Goal: Task Accomplishment & Management: Use online tool/utility

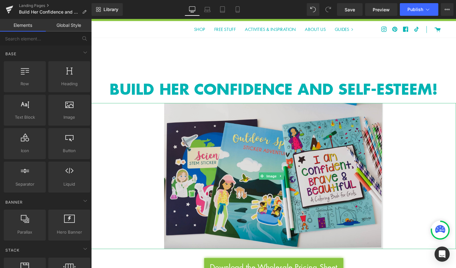
scroll to position [5, 0]
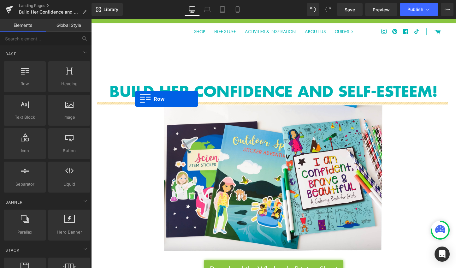
drag, startPoint x: 108, startPoint y: 96, endPoint x: 138, endPoint y: 103, distance: 30.1
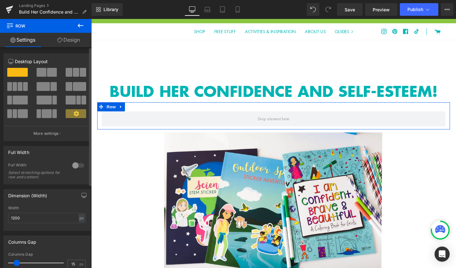
click at [39, 73] on span at bounding box center [42, 72] width 10 height 9
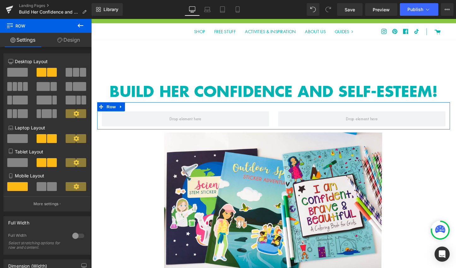
click at [66, 41] on link "Design" at bounding box center [69, 40] width 46 height 14
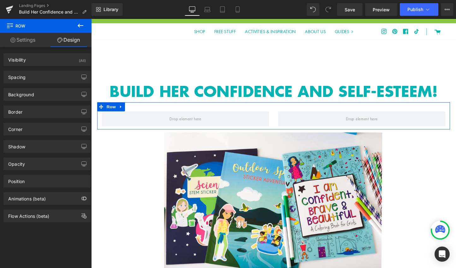
click at [25, 40] on link "Settings" at bounding box center [23, 40] width 46 height 14
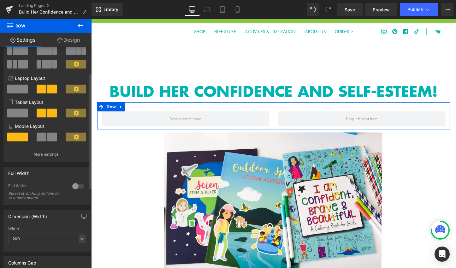
scroll to position [0, 0]
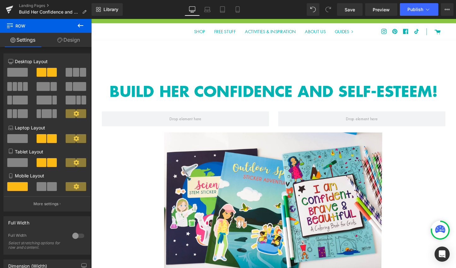
click at [78, 26] on icon at bounding box center [81, 26] width 6 height 4
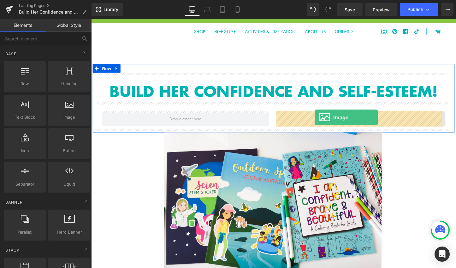
drag, startPoint x: 162, startPoint y: 139, endPoint x: 325, endPoint y: 122, distance: 163.6
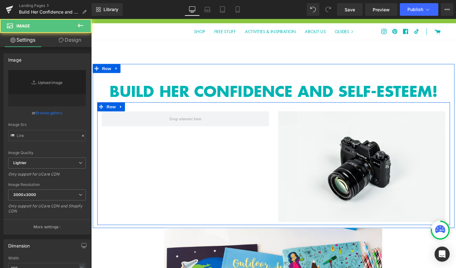
type input "//[DOMAIN_NAME][URL]"
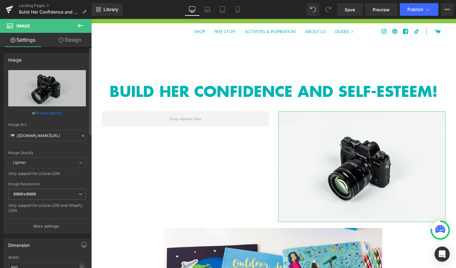
click at [43, 113] on link "Browse gallery" at bounding box center [49, 112] width 27 height 11
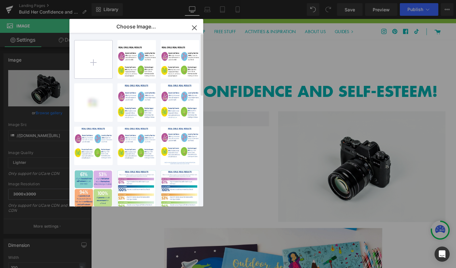
click at [89, 68] on input "file" at bounding box center [93, 59] width 38 height 38
click at [95, 59] on input "file" at bounding box center [93, 59] width 38 height 38
type input "C:\fakepath\StickerColoringBooks-3392-2.jpg"
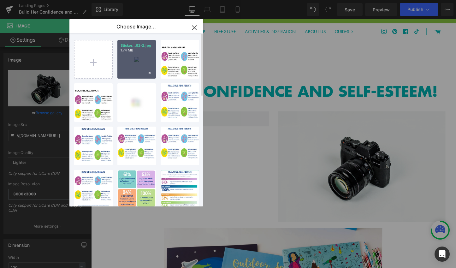
click at [137, 53] on div "Sticker...92-2.jpg 1.74 MB" at bounding box center [136, 59] width 38 height 38
type input "[URL][DOMAIN_NAME]"
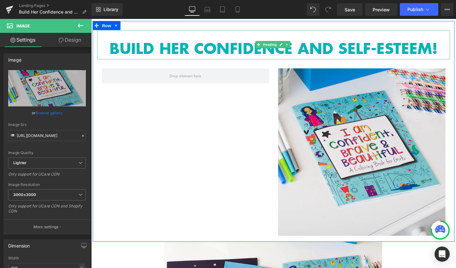
scroll to position [50, 0]
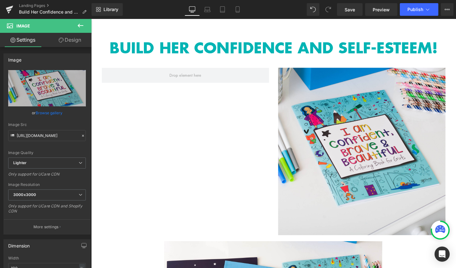
click at [77, 26] on icon at bounding box center [81, 26] width 8 height 8
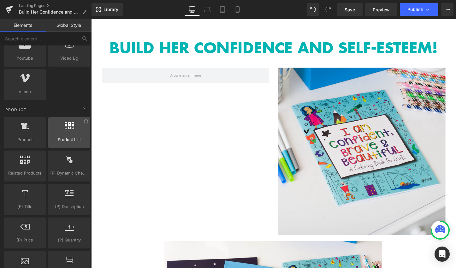
scroll to position [458, 0]
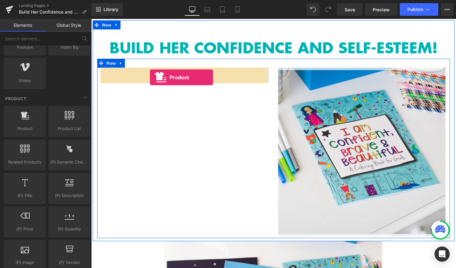
drag, startPoint x: 116, startPoint y: 135, endPoint x: 153, endPoint y: 80, distance: 66.0
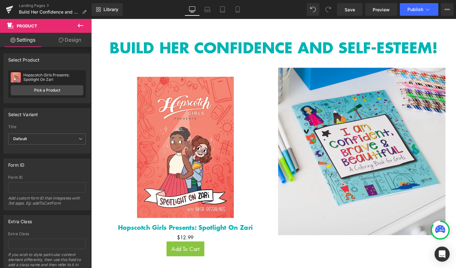
click at [76, 26] on button at bounding box center [80, 26] width 22 height 14
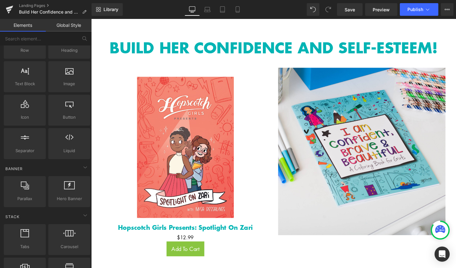
scroll to position [0, 0]
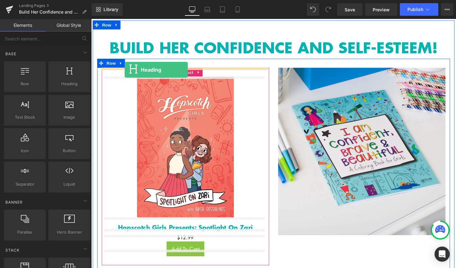
drag, startPoint x: 148, startPoint y: 102, endPoint x: 126, endPoint y: 72, distance: 36.8
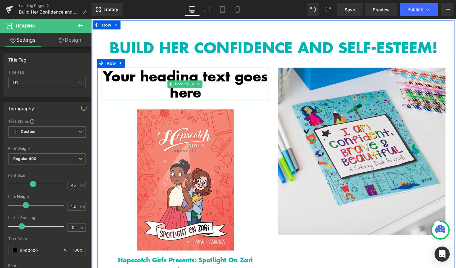
click at [150, 76] on h1 "Your heading text goes here" at bounding box center [189, 87] width 175 height 34
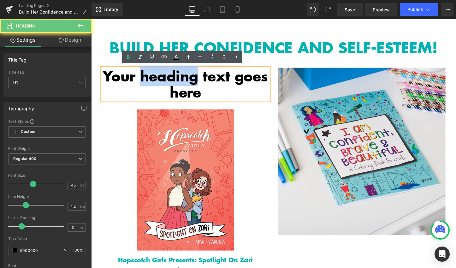
click at [150, 76] on h1 "Your heading text goes here" at bounding box center [189, 87] width 175 height 34
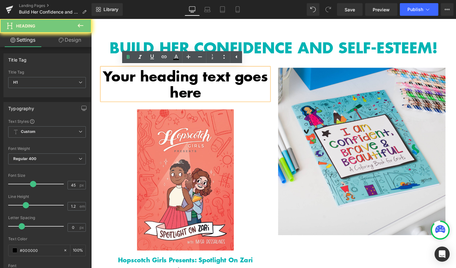
click at [150, 76] on h1 "Your heading text goes here" at bounding box center [189, 87] width 175 height 34
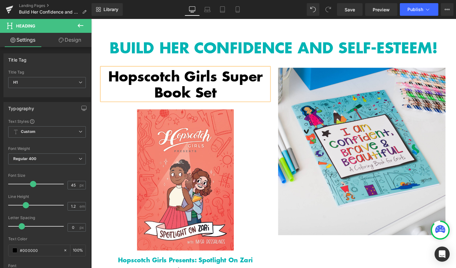
click at [203, 87] on h1 "Hopscotch Girls Super Book Set" at bounding box center [189, 87] width 175 height 34
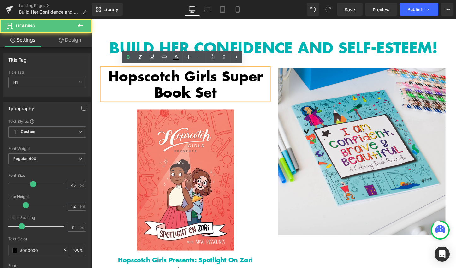
click at [203, 87] on h1 "Hopscotch Girls Super Book Set" at bounding box center [189, 87] width 175 height 34
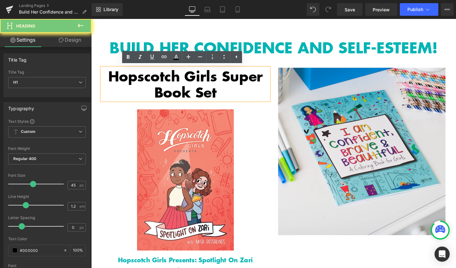
click at [203, 87] on h1 "Hopscotch Girls Super Book Set" at bounding box center [189, 87] width 175 height 34
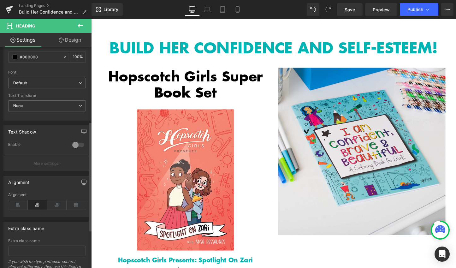
scroll to position [199, 0]
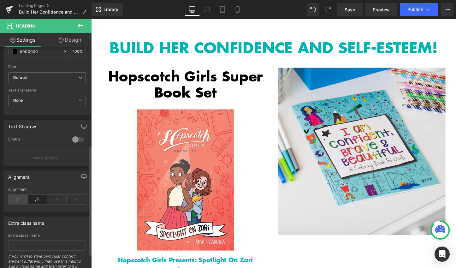
click at [20, 199] on icon at bounding box center [18, 199] width 20 height 9
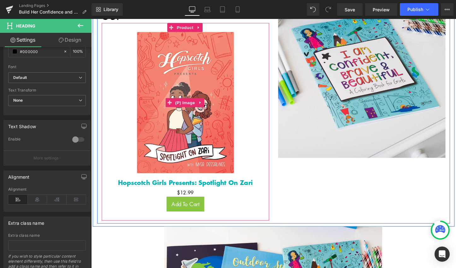
scroll to position [131, 0]
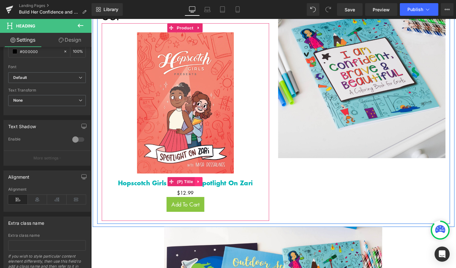
click at [203, 186] on icon at bounding box center [203, 188] width 4 height 5
click at [206, 187] on icon at bounding box center [207, 189] width 4 height 4
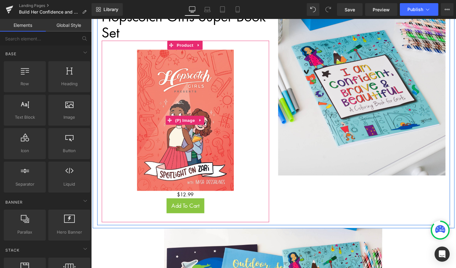
scroll to position [96, 0]
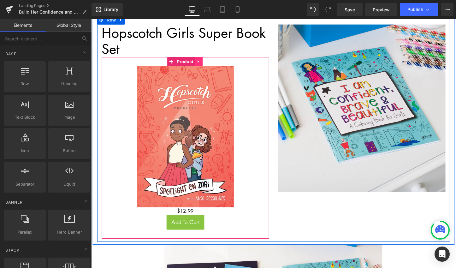
click at [203, 65] on icon at bounding box center [204, 63] width 4 height 5
click at [211, 109] on img at bounding box center [189, 142] width 101 height 148
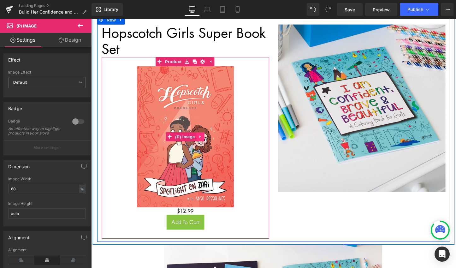
click at [204, 141] on icon at bounding box center [204, 142] width 1 height 3
click at [209, 142] on icon at bounding box center [209, 142] width 4 height 4
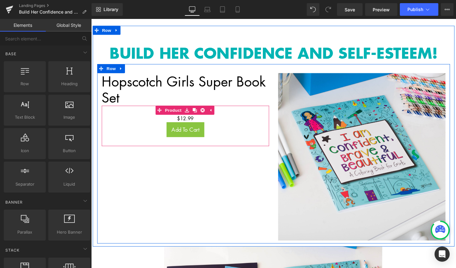
scroll to position [10, 0]
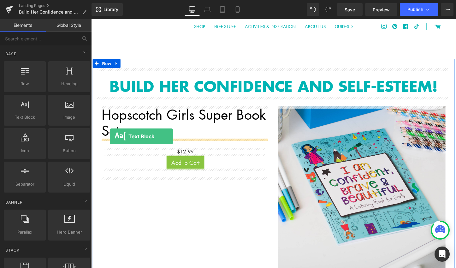
drag, startPoint x: 127, startPoint y: 126, endPoint x: 111, endPoint y: 142, distance: 22.8
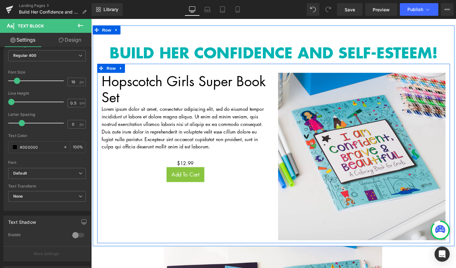
scroll to position [45, 0]
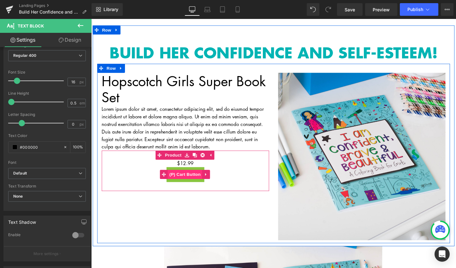
click at [199, 177] on span "(P) Cart Button" at bounding box center [189, 181] width 36 height 9
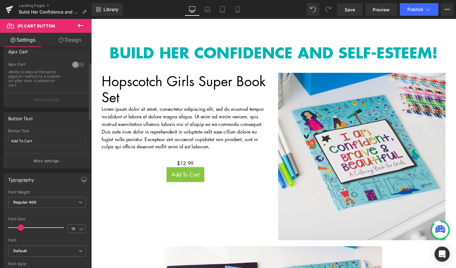
scroll to position [61, 0]
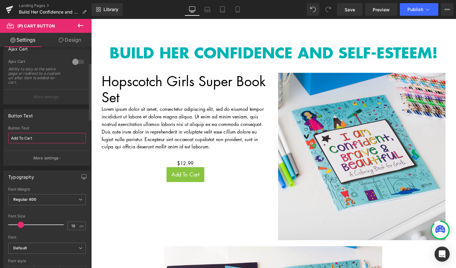
click at [44, 138] on input "Add To Cart" at bounding box center [47, 138] width 78 height 10
type input "Buy Now"
type input "26"
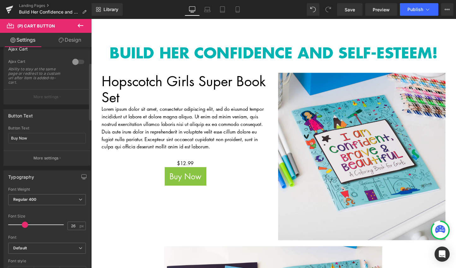
drag, startPoint x: 21, startPoint y: 226, endPoint x: 25, endPoint y: 225, distance: 3.8
click at [25, 225] on span at bounding box center [25, 224] width 6 height 6
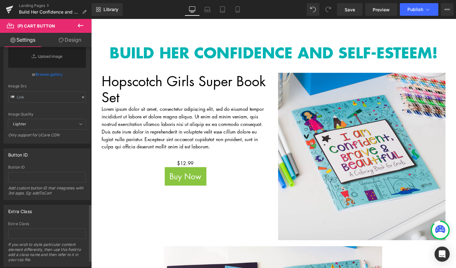
scroll to position [641, 0]
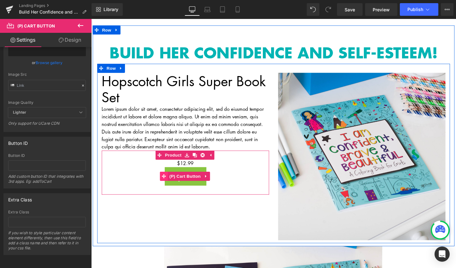
click at [165, 181] on icon at bounding box center [167, 183] width 4 height 4
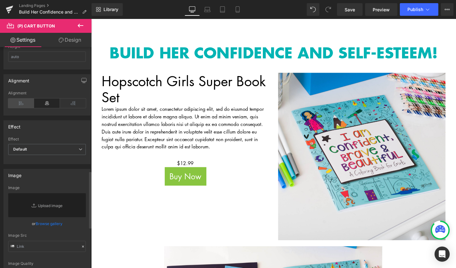
scroll to position [475, 0]
click at [20, 103] on icon at bounding box center [21, 102] width 26 height 9
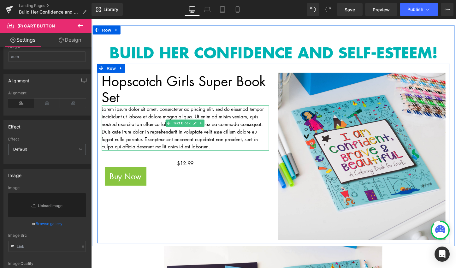
click at [154, 131] on p "Lorem ipsum dolor sit amet, consectetur adipiscing elit, sed do eiusmod tempor …" at bounding box center [189, 132] width 175 height 47
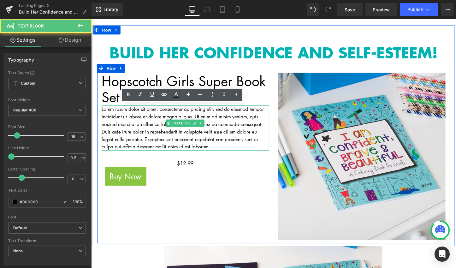
click at [154, 131] on p "Lorem ipsum dolor sit amet, consectetur adipiscing elit, sed do eiusmod tempor …" at bounding box center [189, 132] width 175 height 47
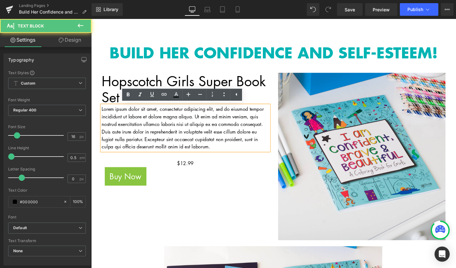
click at [154, 131] on p "Lorem ipsum dolor sit amet, consectetur adipiscing elit, sed do eiusmod tempor …" at bounding box center [189, 132] width 175 height 47
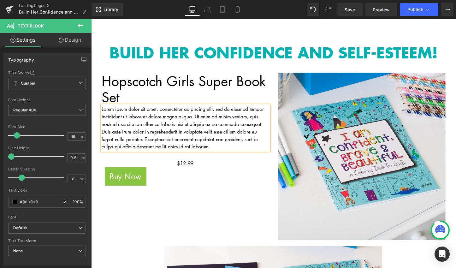
paste div
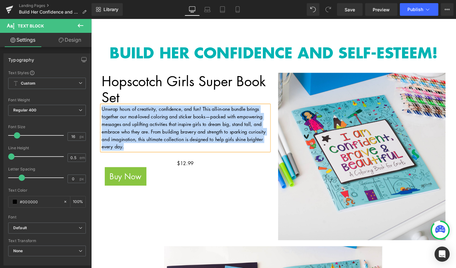
drag, startPoint x: 150, startPoint y: 145, endPoint x: 97, endPoint y: 112, distance: 62.4
click at [97, 112] on div "Hopscotch Girls Super Book Set Heading Unwrap hours of creativity, confidence, …" at bounding box center [189, 138] width 185 height 127
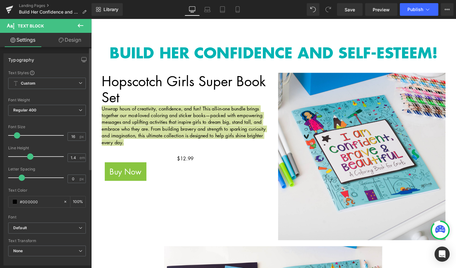
type input "1.5"
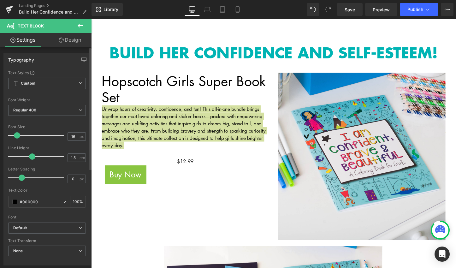
drag, startPoint x: 12, startPoint y: 157, endPoint x: 32, endPoint y: 161, distance: 19.9
click at [32, 161] on div at bounding box center [37, 156] width 52 height 13
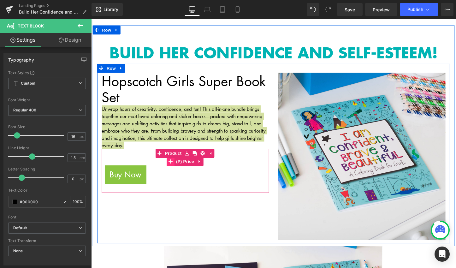
click at [173, 167] on icon at bounding box center [174, 168] width 4 height 4
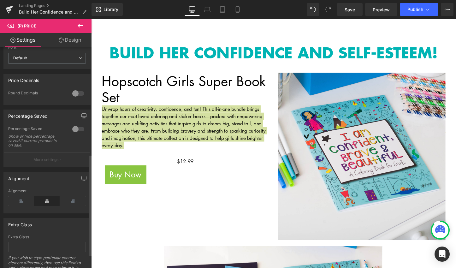
scroll to position [248, 0]
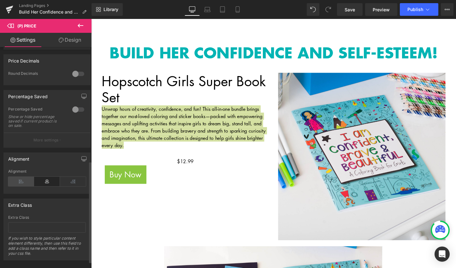
click at [23, 186] on icon at bounding box center [21, 181] width 26 height 9
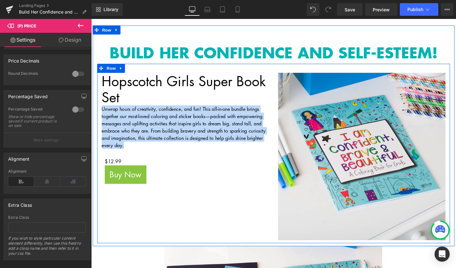
click at [251, 230] on div "Hopscotch Girls Super Book Set Heading Unwrap hours of creativity, confidence, …" at bounding box center [281, 160] width 369 height 188
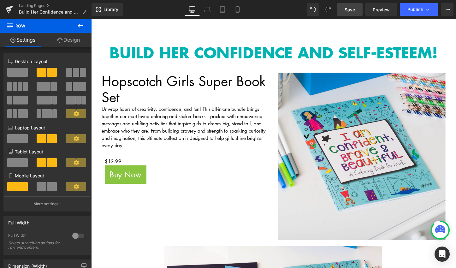
click at [351, 11] on span "Save" at bounding box center [349, 9] width 10 height 7
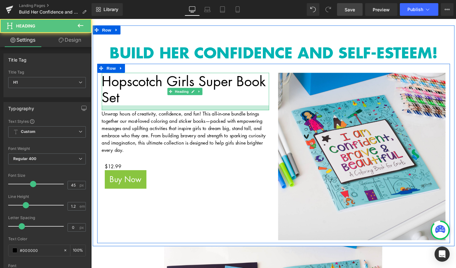
drag, startPoint x: 125, startPoint y: 109, endPoint x: 124, endPoint y: 114, distance: 5.2
click at [124, 114] on div at bounding box center [189, 111] width 175 height 5
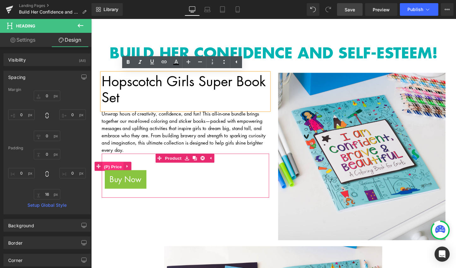
click at [109, 171] on span "(P) Price" at bounding box center [114, 173] width 22 height 9
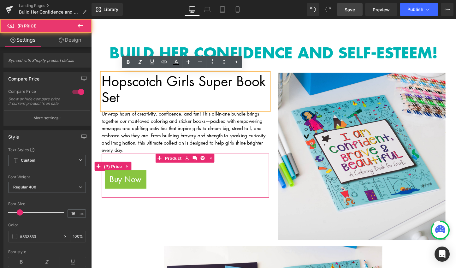
click at [152, 171] on div "$0 $12.99" at bounding box center [189, 173] width 169 height 8
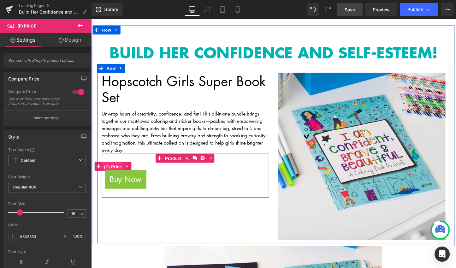
click at [118, 171] on span "(P) Price" at bounding box center [114, 173] width 22 height 9
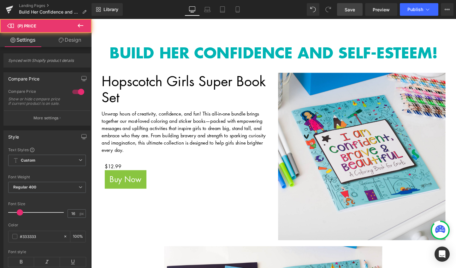
click at [78, 41] on link "Design" at bounding box center [70, 40] width 46 height 14
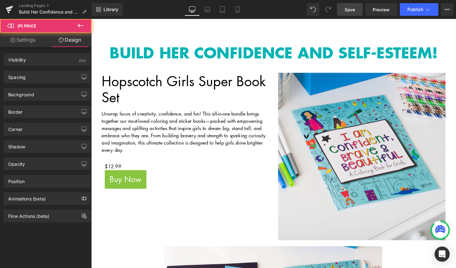
type input "0"
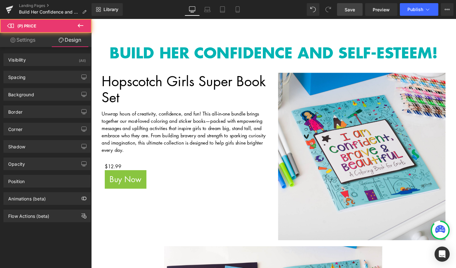
type input "0"
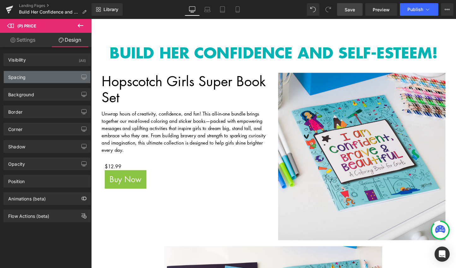
click at [48, 73] on div "Spacing" at bounding box center [47, 77] width 86 height 12
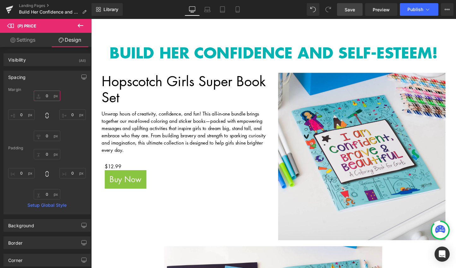
click at [43, 95] on input "0" at bounding box center [47, 96] width 26 height 10
click at [43, 195] on input "0" at bounding box center [47, 194] width 26 height 10
type input "2"
type input "10"
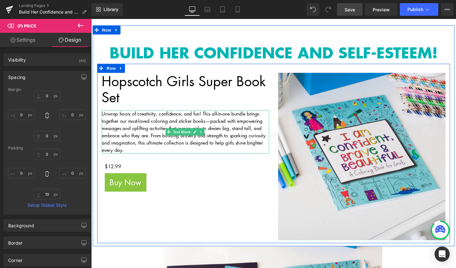
click at [258, 127] on p "Unwrap hours of creativity, confidence, and fun! This all-in-one bundle brings …" at bounding box center [189, 136] width 175 height 45
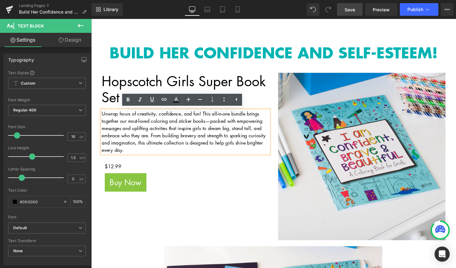
click at [305, 26] on div "BUILD HER CONFIDENCE AND SELF-ESTEEM! Heading Hopscotch Girls Super Book Set He…" at bounding box center [282, 141] width 378 height 231
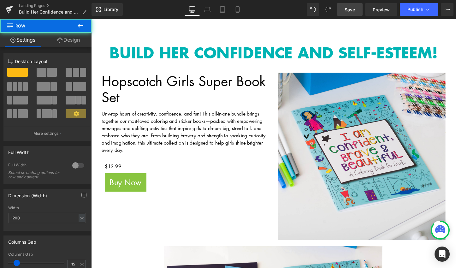
click at [349, 8] on span "Save" at bounding box center [349, 9] width 10 height 7
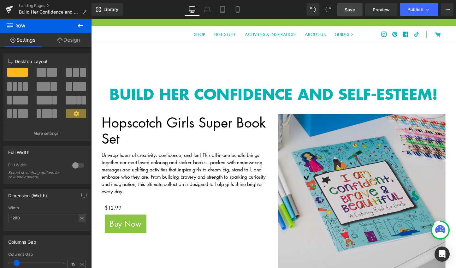
scroll to position [0, 0]
